Goal: Check status

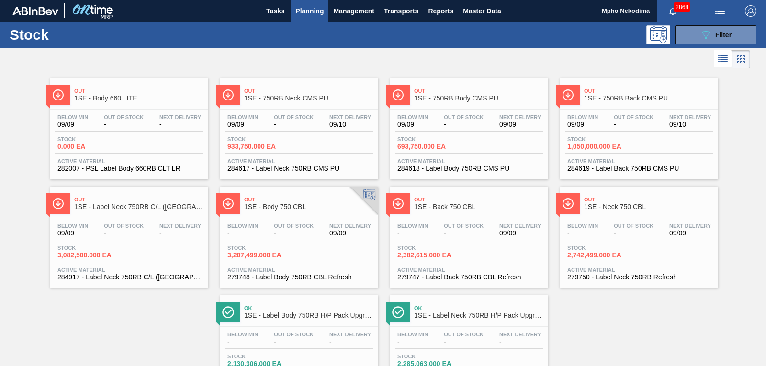
click at [613, 166] on span "284619 - Label Back 750RB CMS PU" at bounding box center [640, 168] width 144 height 7
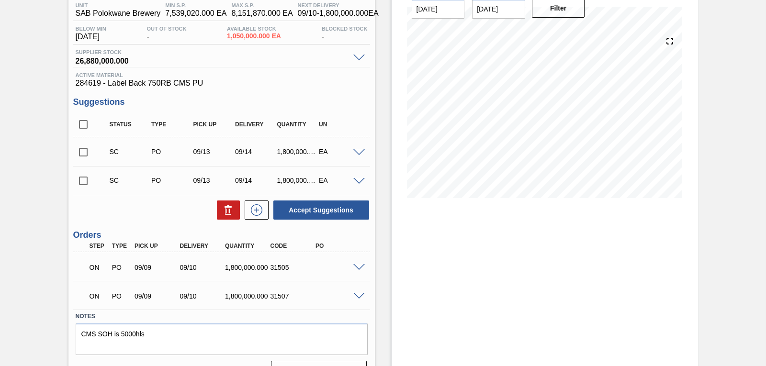
scroll to position [89, 0]
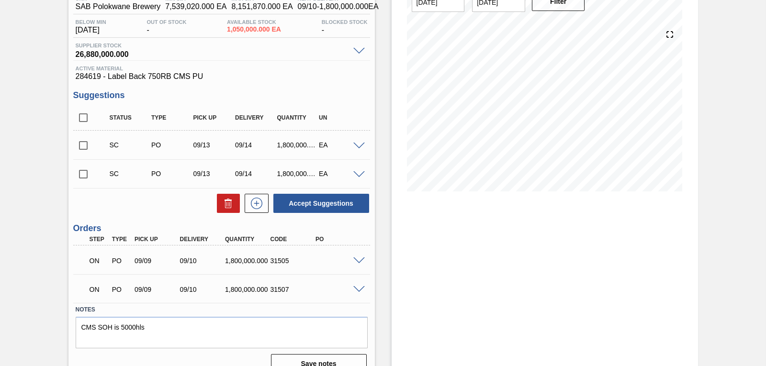
click at [602, 270] on div "Stock From [DATE] to [DATE] Filter 09/19 Stock Projection 8,250,000 SAP Plannin…" at bounding box center [545, 170] width 307 height 422
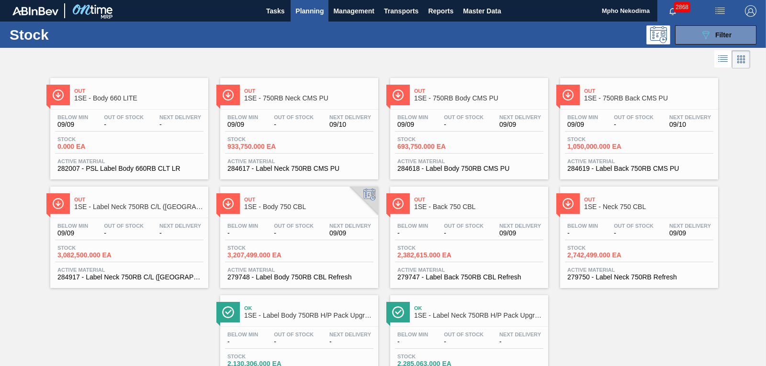
click at [594, 163] on span "Active Material" at bounding box center [640, 162] width 144 height 6
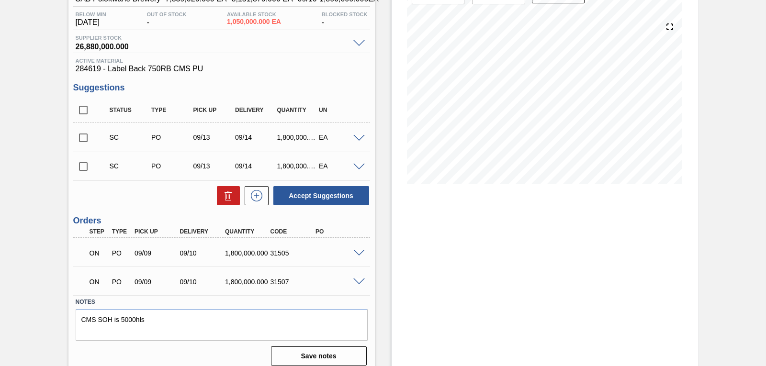
scroll to position [104, 0]
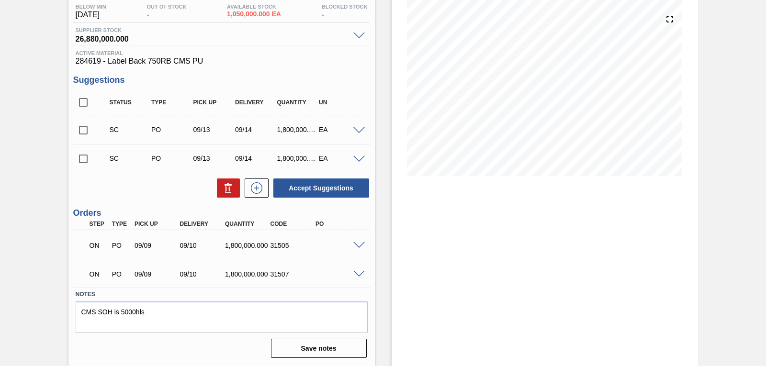
click at [357, 272] on span at bounding box center [358, 274] width 11 height 7
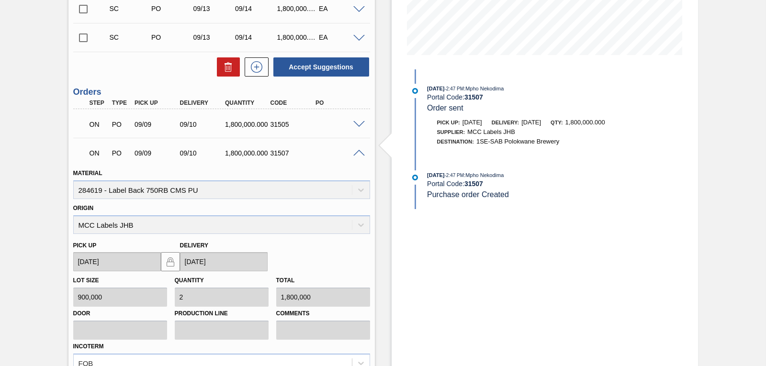
scroll to position [226, 0]
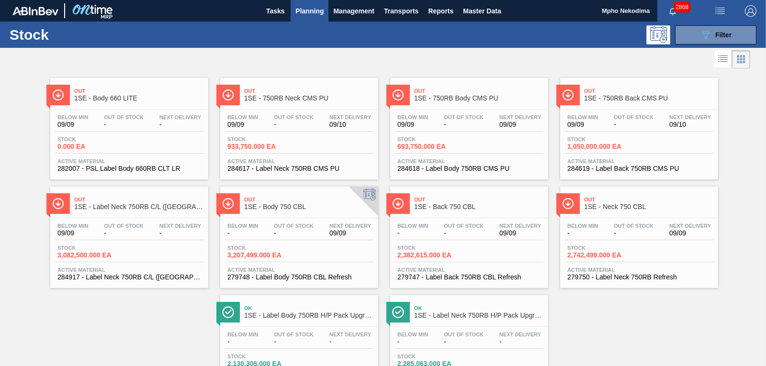
click at [608, 167] on span "284619 - Label Back 750RB CMS PU" at bounding box center [640, 168] width 144 height 7
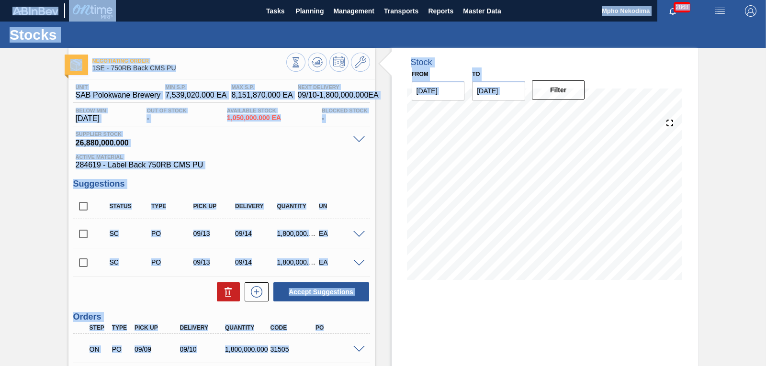
drag, startPoint x: 764, startPoint y: 85, endPoint x: 770, endPoint y: 116, distance: 31.6
click at [766, 0] on html "Tasks Planning Management Transports Reports Master Data Mpho Nekodima 2868 Mar…" at bounding box center [383, 0] width 766 height 0
click at [640, 76] on div "Stock From [DATE] to [DATE] Filter 09/23 Stock Projection 8,250,000 SAP Plannin…" at bounding box center [545, 171] width 307 height 247
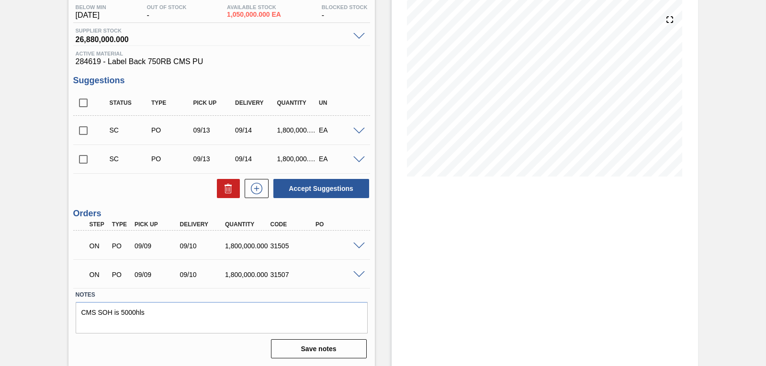
scroll to position [104, 0]
